Goal: Information Seeking & Learning: Learn about a topic

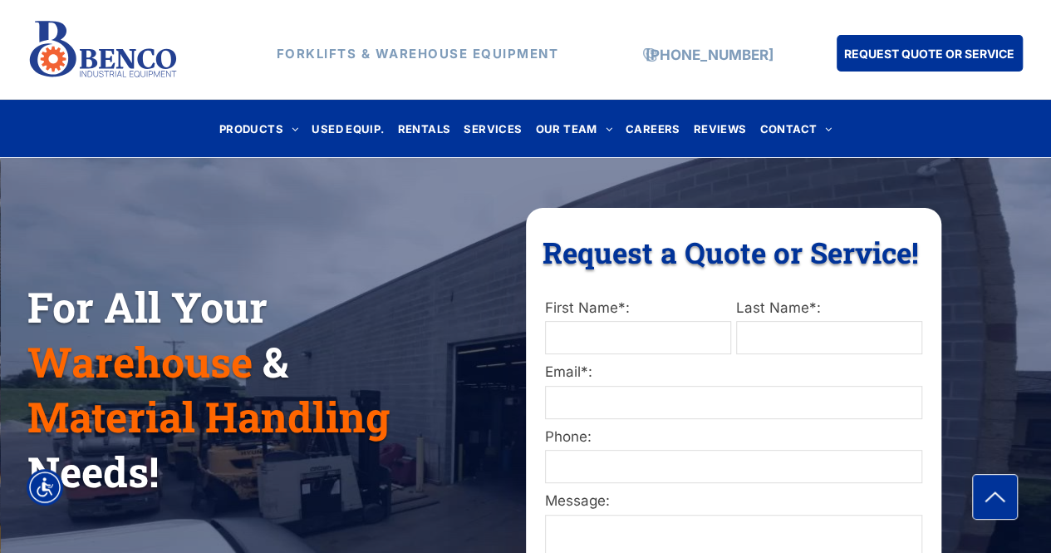
scroll to position [140, 0]
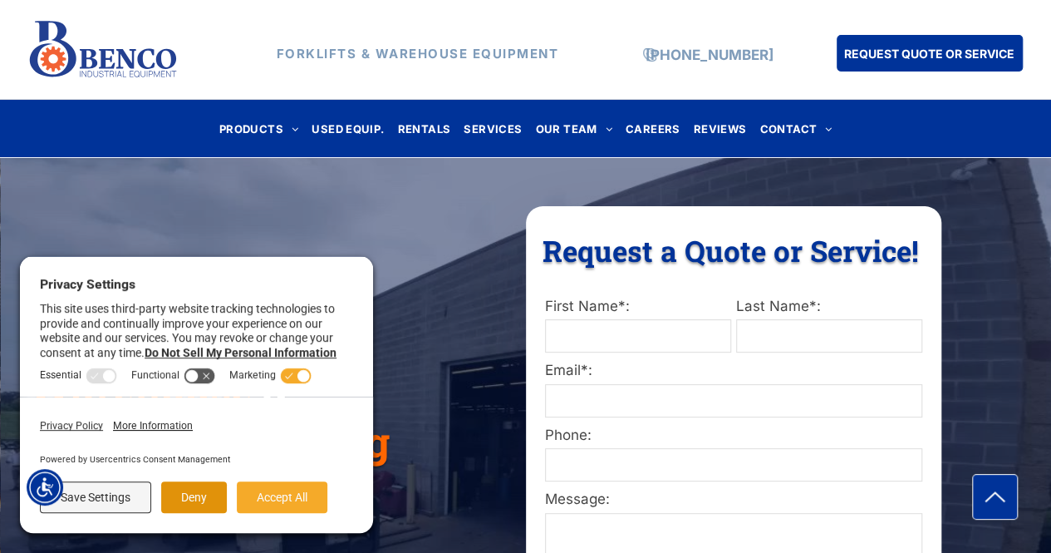
click at [186, 486] on button "Deny" at bounding box center [194, 497] width 66 height 32
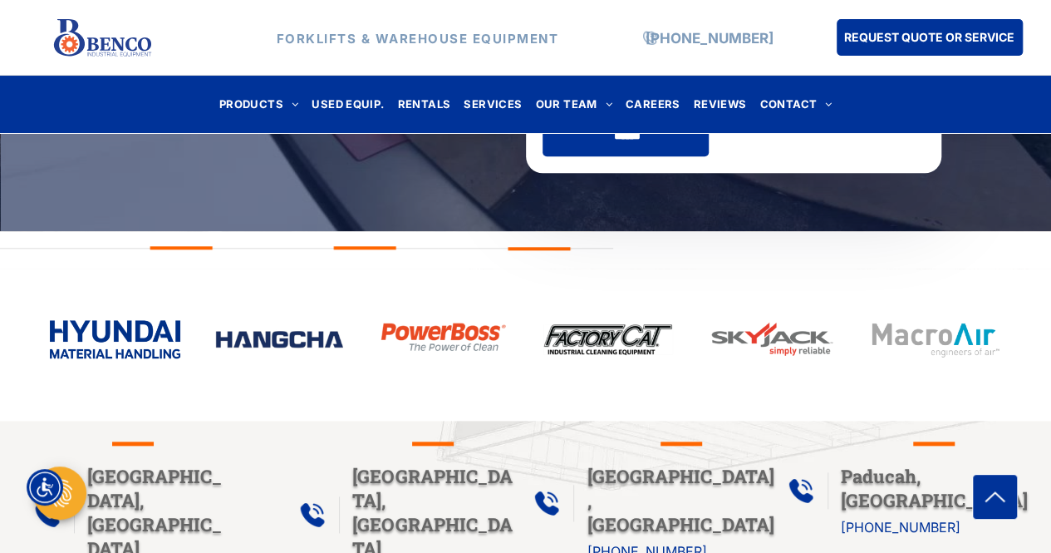
scroll to position [839, 0]
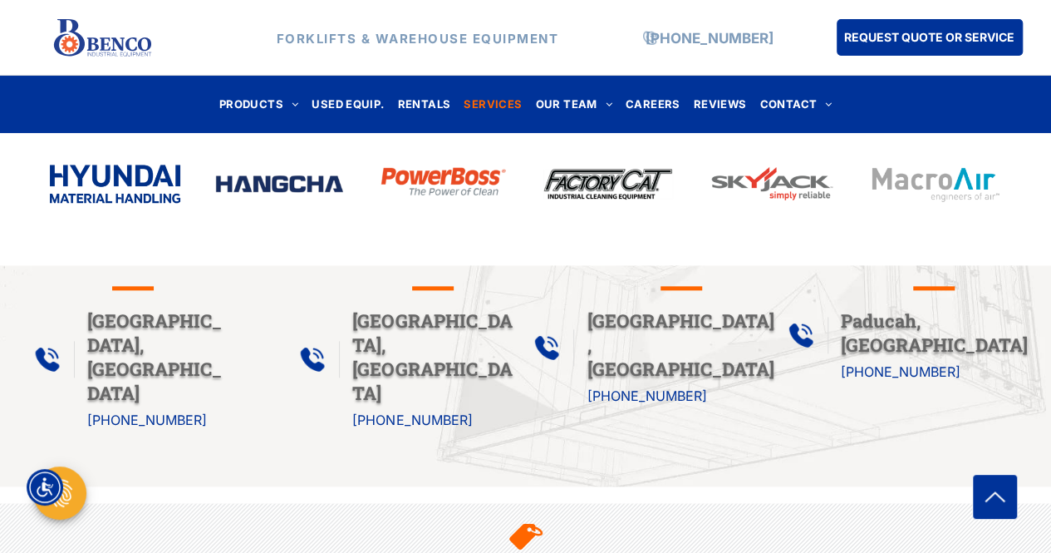
click at [489, 105] on span "SERVICES" at bounding box center [493, 104] width 58 height 22
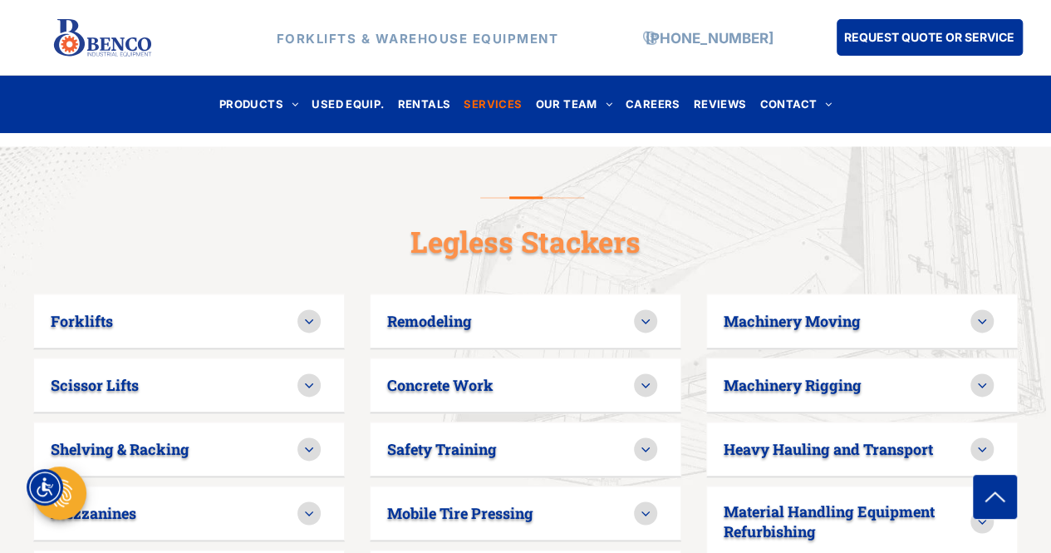
scroll to position [1022, 0]
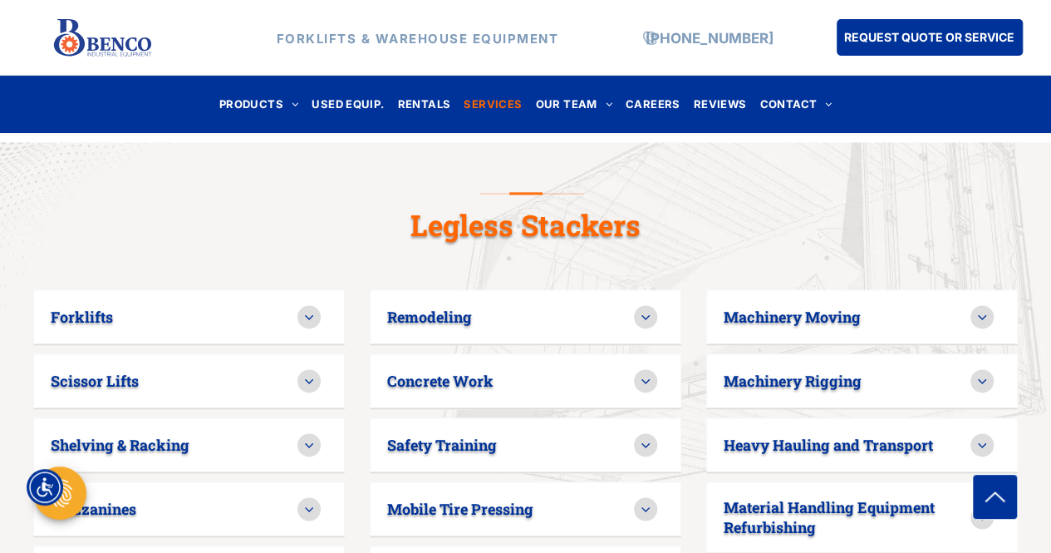
click at [303, 295] on div "Forklifts" at bounding box center [189, 317] width 312 height 56
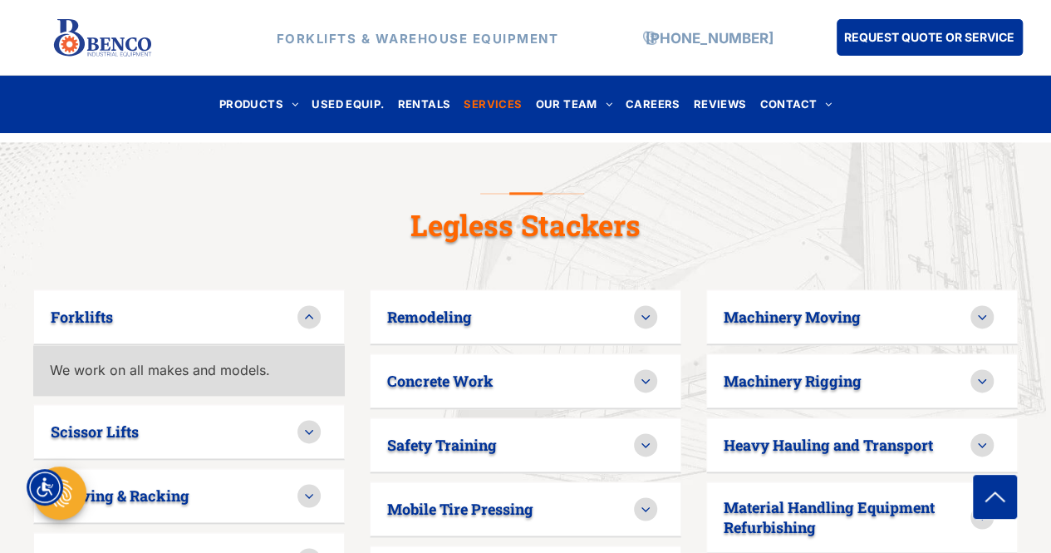
click at [304, 305] on div at bounding box center [309, 316] width 23 height 23
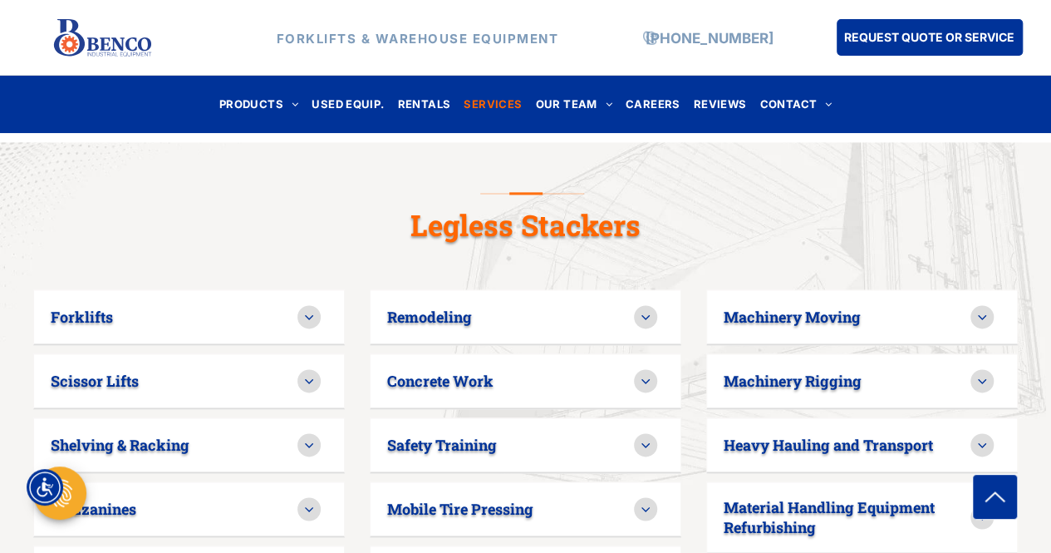
click at [305, 305] on div at bounding box center [309, 316] width 23 height 23
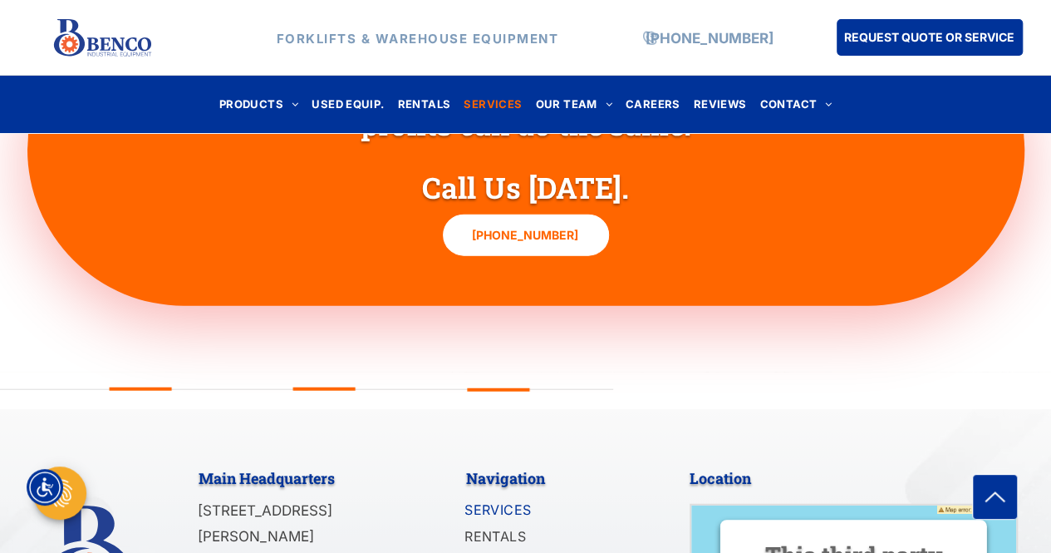
scroll to position [1906, 0]
